Goal: Transaction & Acquisition: Subscribe to service/newsletter

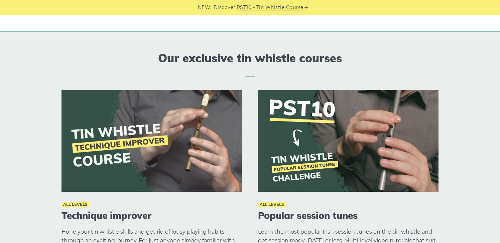
scroll to position [727, 0]
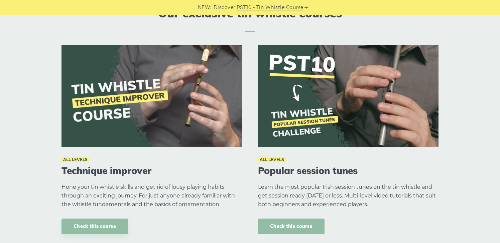
click at [291, 223] on link "Check this course" at bounding box center [291, 226] width 66 height 16
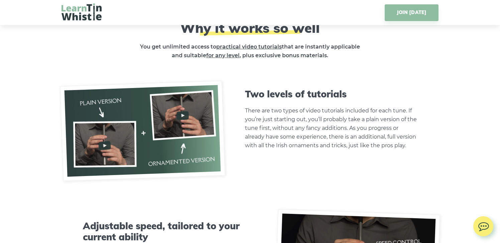
scroll to position [1624, 0]
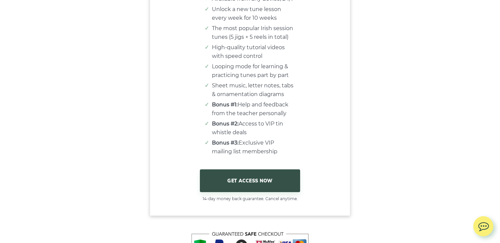
scroll to position [4115, 0]
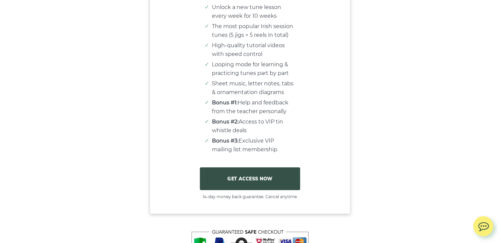
click at [253, 188] on link "GET ACCESS NOW" at bounding box center [250, 178] width 100 height 23
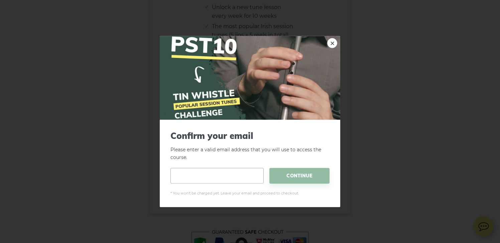
click at [199, 176] on input "email" at bounding box center [216, 175] width 93 height 16
type input "**********"
click at [299, 172] on span "CONTINUE" at bounding box center [299, 175] width 60 height 16
